Goal: Information Seeking & Learning: Learn about a topic

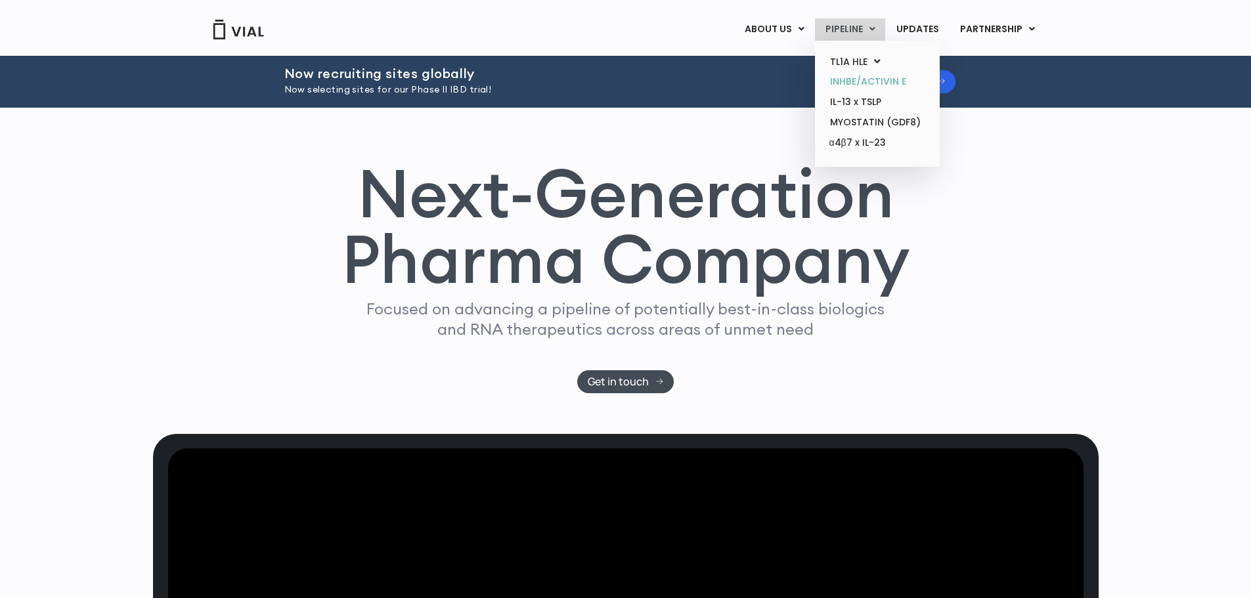
click at [853, 83] on link "INHBE/ACTIVIN E" at bounding box center [876, 82] width 115 height 20
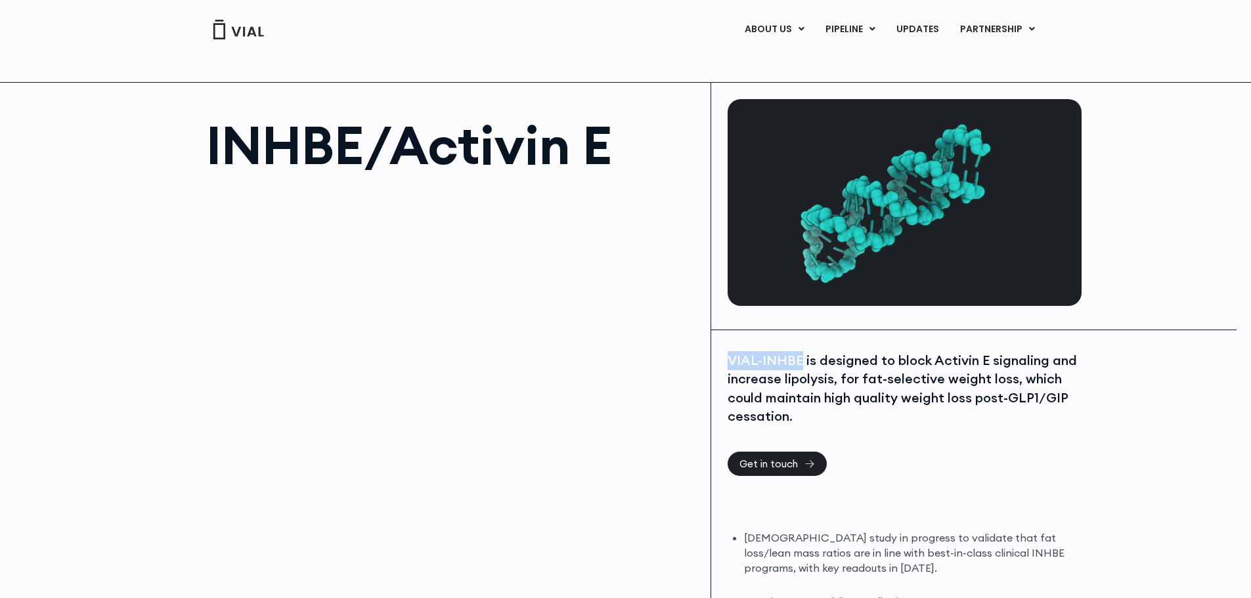
drag, startPoint x: 799, startPoint y: 359, endPoint x: 724, endPoint y: 358, distance: 74.8
click at [724, 358] on div "VIAL-INHBE is designed to block Activin E signaling and increase lipolysis, for…" at bounding box center [904, 509] width 387 height 358
click at [838, 336] on div "VIAL-INHBE is designed to block Activin E signaling and increase lipolysis, for…" at bounding box center [904, 509] width 387 height 358
drag, startPoint x: 801, startPoint y: 360, endPoint x: 726, endPoint y: 357, distance: 74.9
click at [726, 357] on div "VIAL-INHBE is designed to block Activin E signaling and increase lipolysis, for…" at bounding box center [904, 509] width 387 height 358
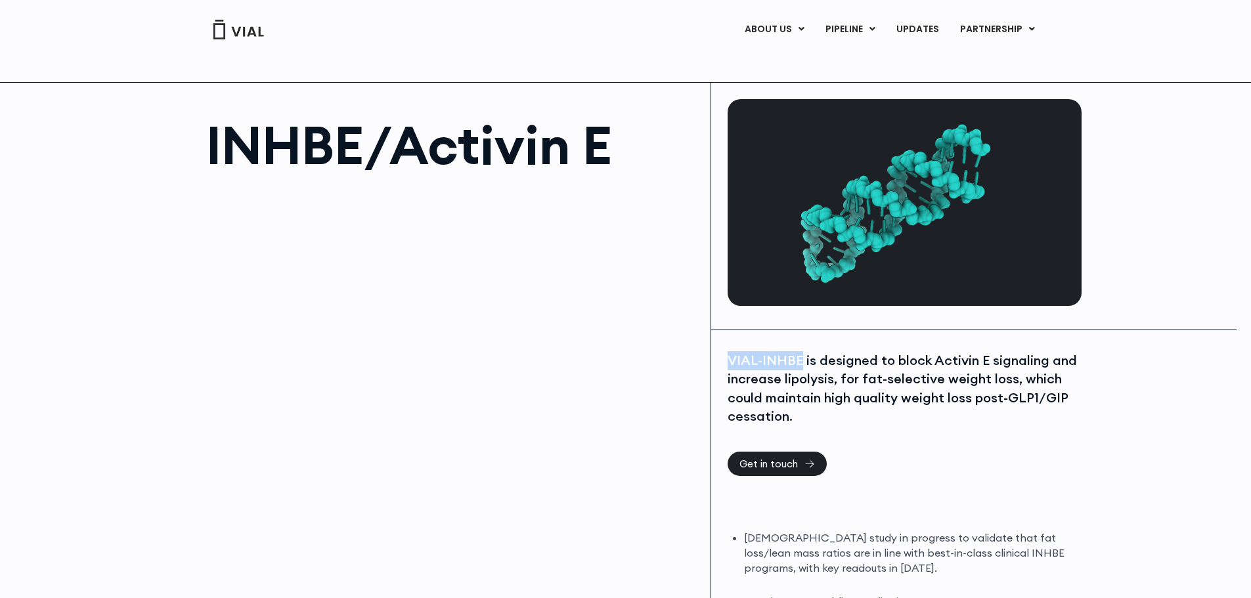
copy div "VIAL-INHBE"
